Goal: Information Seeking & Learning: Learn about a topic

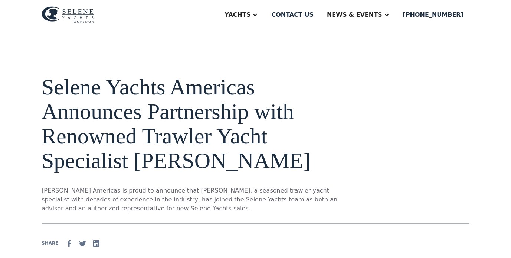
click at [83, 18] on img at bounding box center [68, 14] width 52 height 17
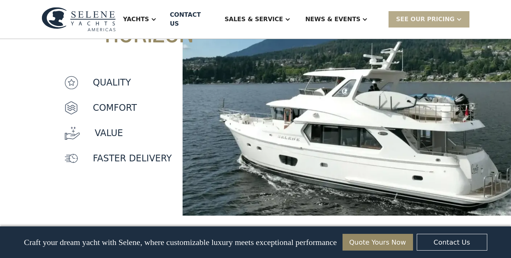
scroll to position [682, 0]
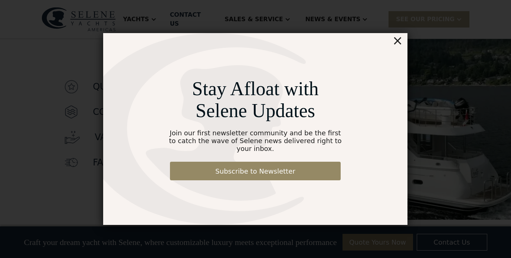
click at [393, 45] on div "Stay Afloat with Selene Updates Join our first newsletter community and be the …" at bounding box center [255, 129] width 304 height 192
